Goal: Find contact information: Obtain details needed to contact an individual or organization

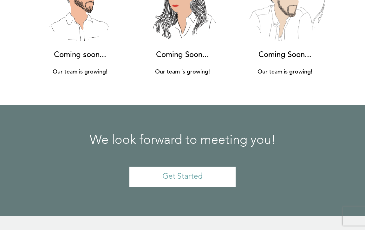
scroll to position [5694, 0]
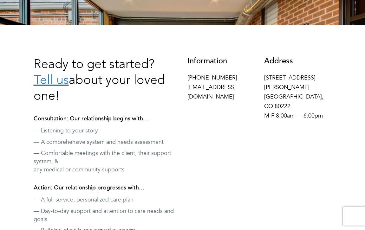
scroll to position [157, 0]
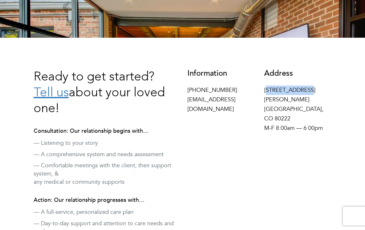
drag, startPoint x: 266, startPoint y: 90, endPoint x: 304, endPoint y: 91, distance: 38.4
click at [304, 91] on p "[STREET_ADDRESS][PERSON_NAME] M-F 8:00am — 6:00pm" at bounding box center [298, 110] width 68 height 48
click at [301, 90] on p "[STREET_ADDRESS][PERSON_NAME] M-F 8:00am — 6:00pm" at bounding box center [298, 110] width 68 height 48
drag, startPoint x: 265, startPoint y: 90, endPoint x: 324, endPoint y: 89, distance: 59.0
click at [324, 89] on p "[STREET_ADDRESS][PERSON_NAME] M-F 8:00am — 6:00pm" at bounding box center [298, 110] width 68 height 48
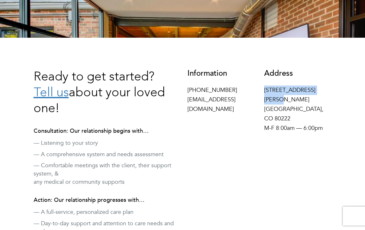
copy p "[STREET_ADDRESS][PERSON_NAME]"
